Goal: Task Accomplishment & Management: Use online tool/utility

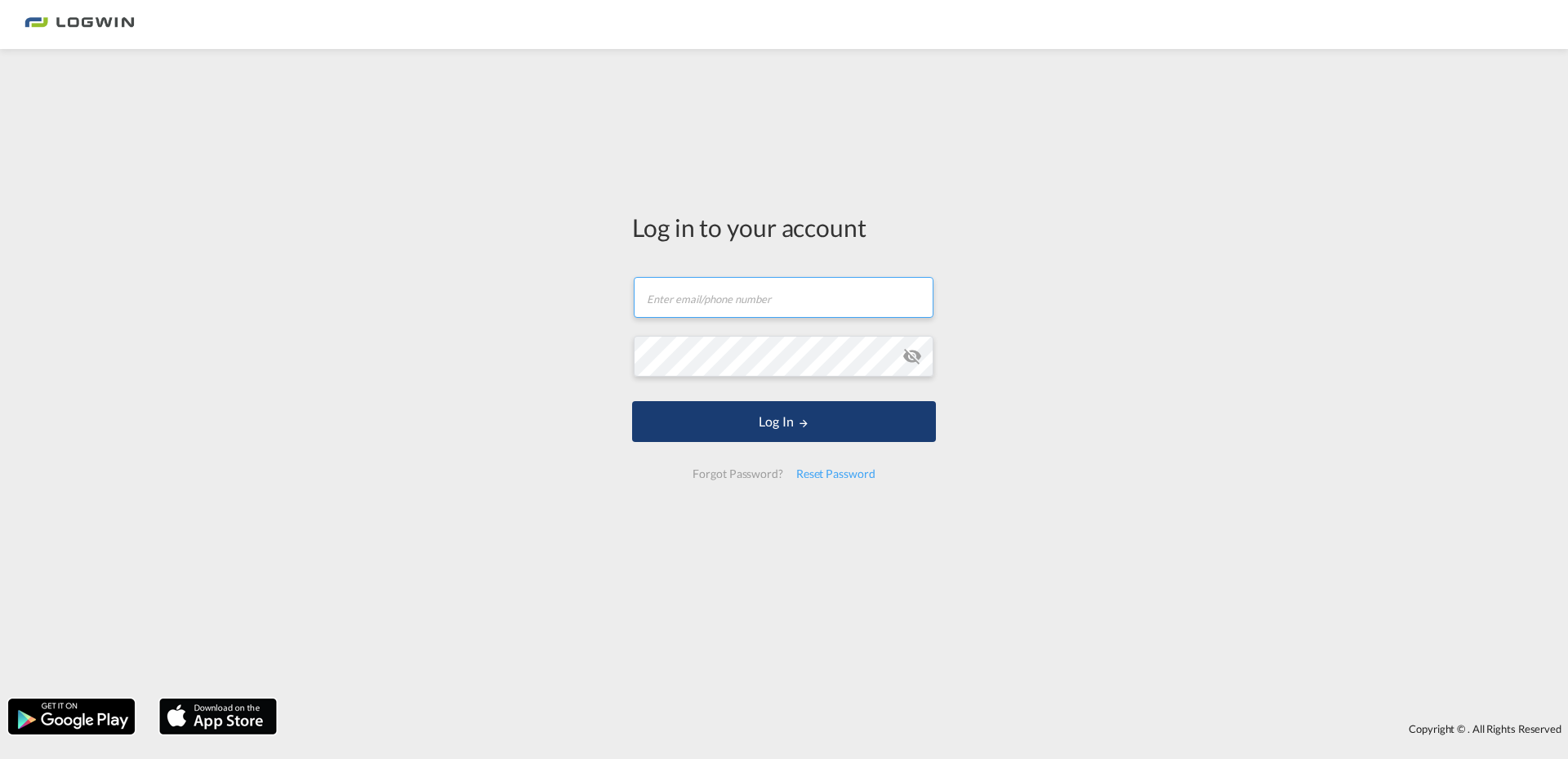
type input "[PERSON_NAME][EMAIL_ADDRESS][PERSON_NAME][DOMAIN_NAME]"
click at [772, 425] on button "Log In" at bounding box center [784, 421] width 304 height 41
